Goal: Check status: Check status

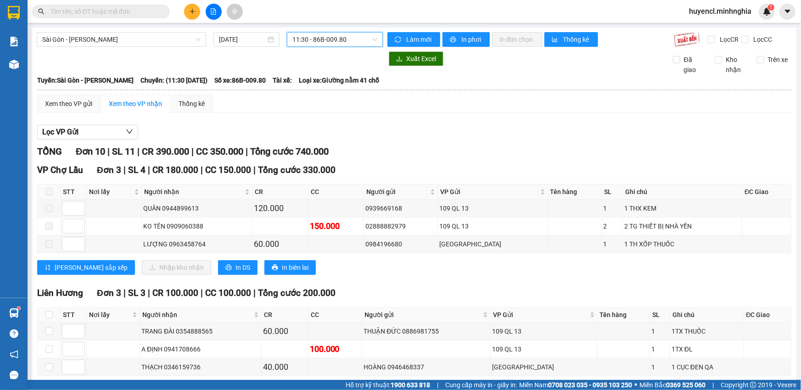
click at [325, 39] on span "11:30 - 86B-009.80" at bounding box center [334, 40] width 85 height 14
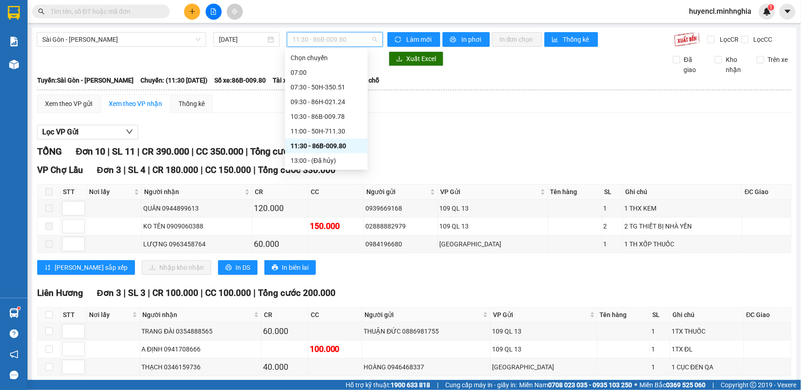
click at [349, 147] on div "11:30 - 86B-009.80" at bounding box center [327, 146] width 72 height 10
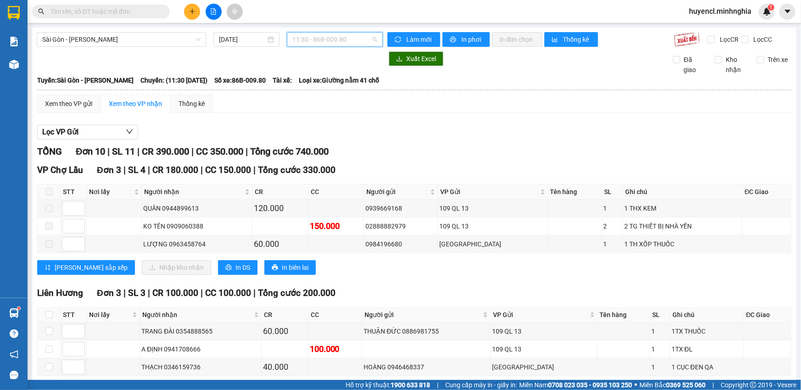
click at [337, 41] on span "11:30 - 86B-009.80" at bounding box center [334, 40] width 85 height 14
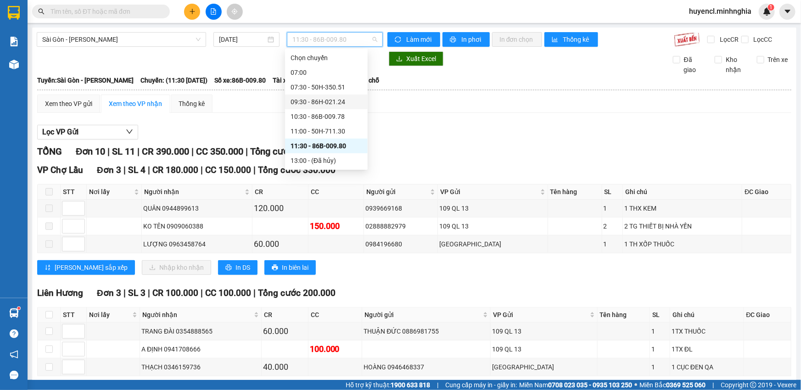
click at [338, 100] on div "09:30 - 86H-021.24" at bounding box center [327, 102] width 72 height 10
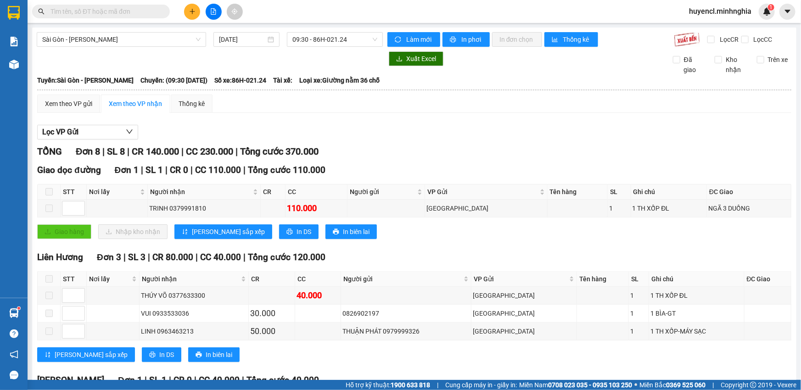
click at [350, 49] on div "[GEOGRAPHIC_DATA] - [GEOGRAPHIC_DATA] [DATE] 09:30 - 86H-021.24 Làm mới In phơi…" at bounding box center [414, 380] width 764 height 704
click at [356, 35] on span "09:30 - 86H-021.24" at bounding box center [334, 40] width 85 height 14
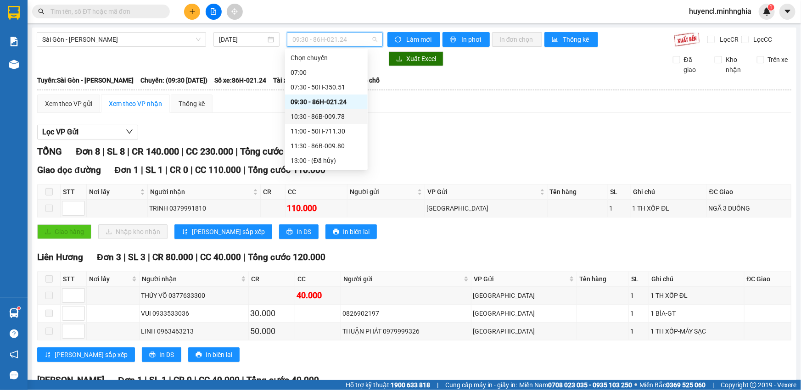
click at [348, 113] on div "10:30 - 86B-009.78" at bounding box center [327, 117] width 72 height 10
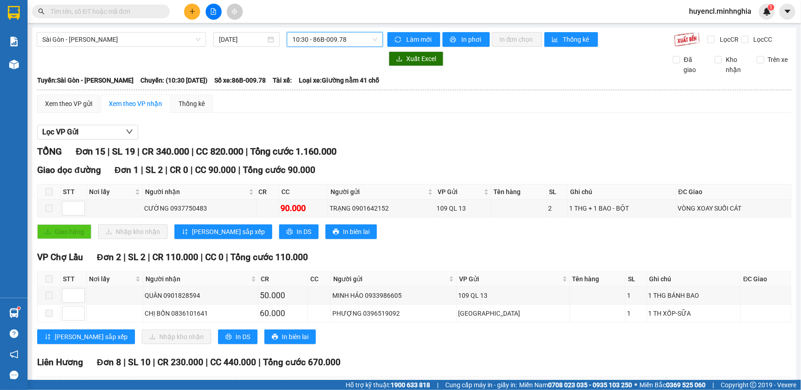
click at [344, 45] on span "10:30 - 86B-009.78" at bounding box center [334, 40] width 85 height 14
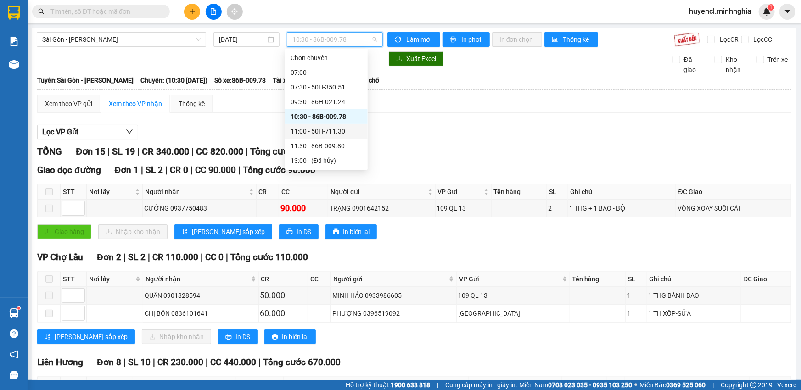
click at [342, 136] on div "11:00 - 50H-711.30" at bounding box center [326, 131] width 83 height 15
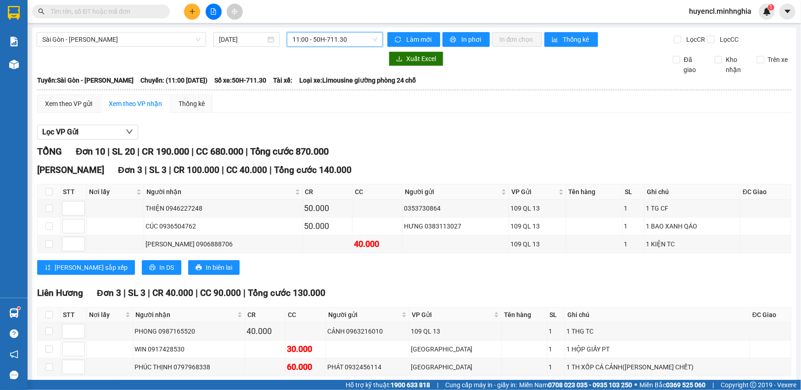
click at [363, 39] on span "11:00 - 50H-711.30" at bounding box center [334, 40] width 85 height 14
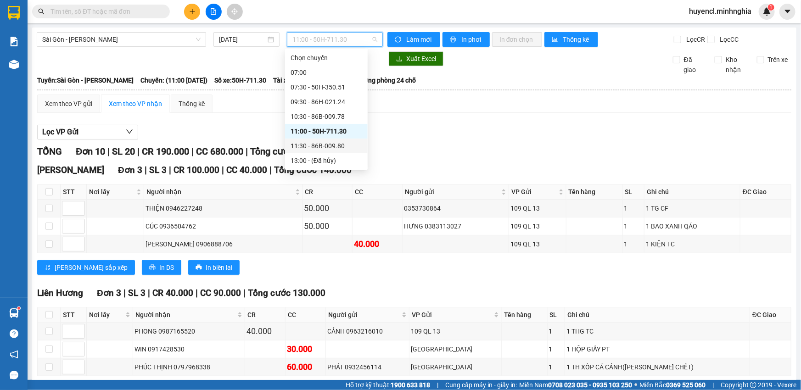
click at [341, 147] on div "11:30 - 86B-009.80" at bounding box center [327, 146] width 72 height 10
